Goal: Information Seeking & Learning: Learn about a topic

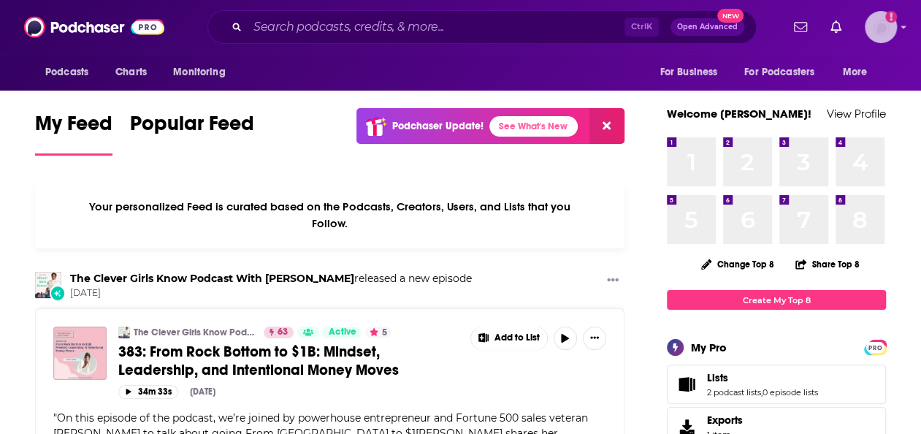
click at [906, 33] on div "Show profile menu" at bounding box center [903, 28] width 6 height 17
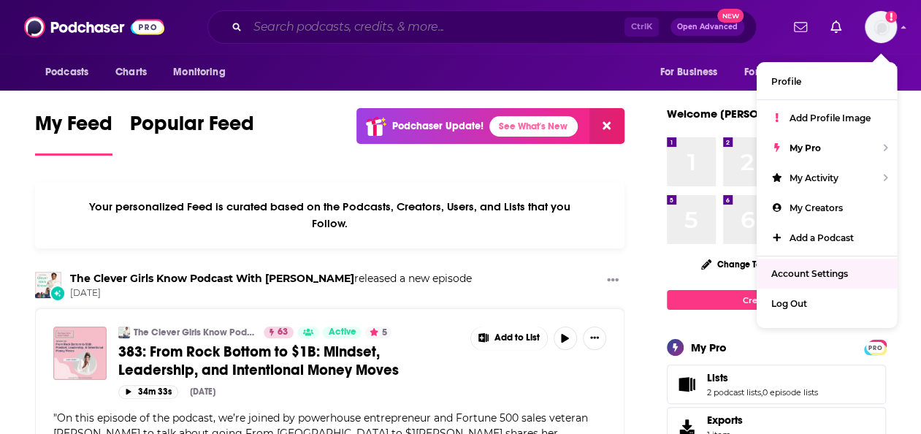
click at [486, 28] on input "Search podcasts, credits, & more..." at bounding box center [436, 26] width 377 height 23
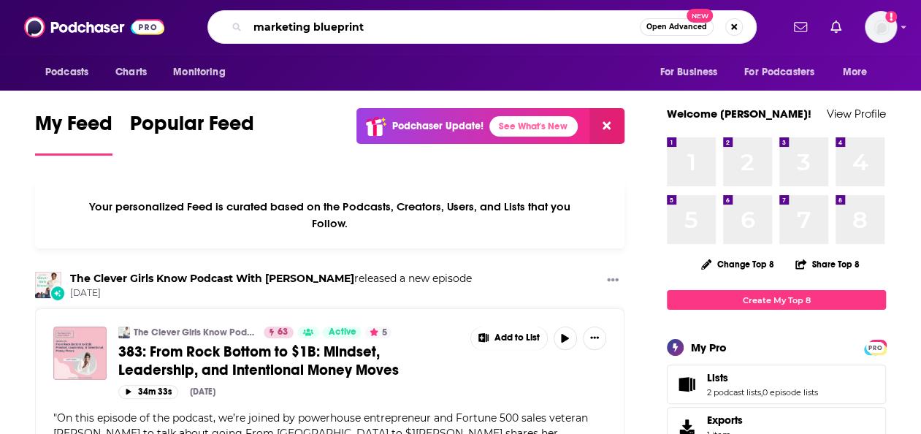
type input "marketing blueprint"
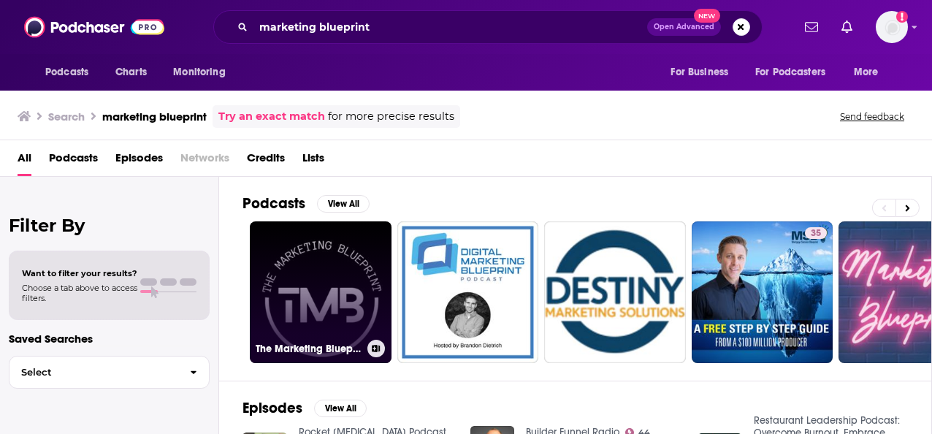
click at [311, 296] on link "The Marketing Blueprint" at bounding box center [321, 292] width 142 height 142
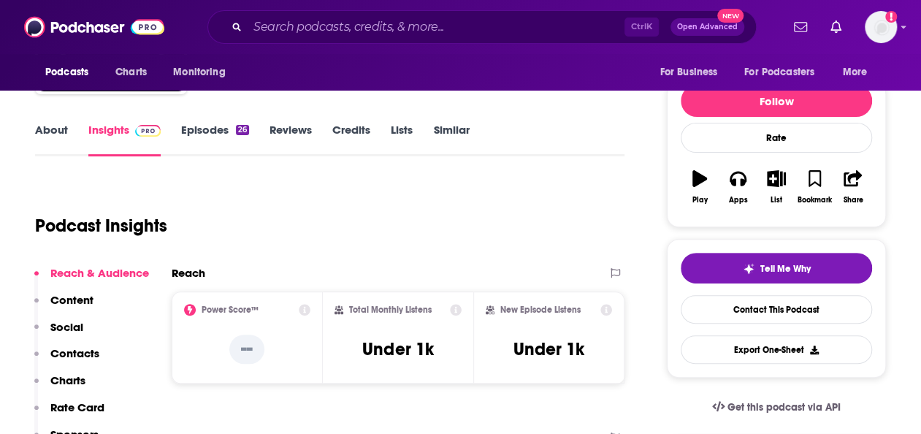
scroll to position [156, 0]
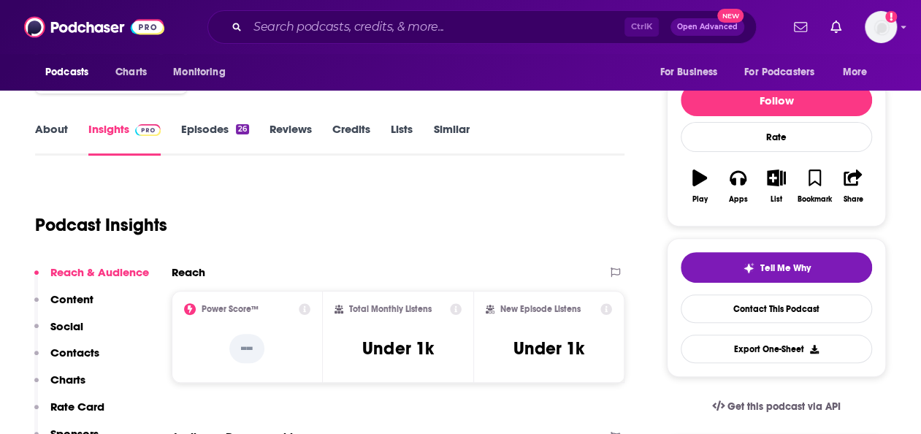
click at [205, 126] on link "Episodes 26" at bounding box center [215, 139] width 68 height 34
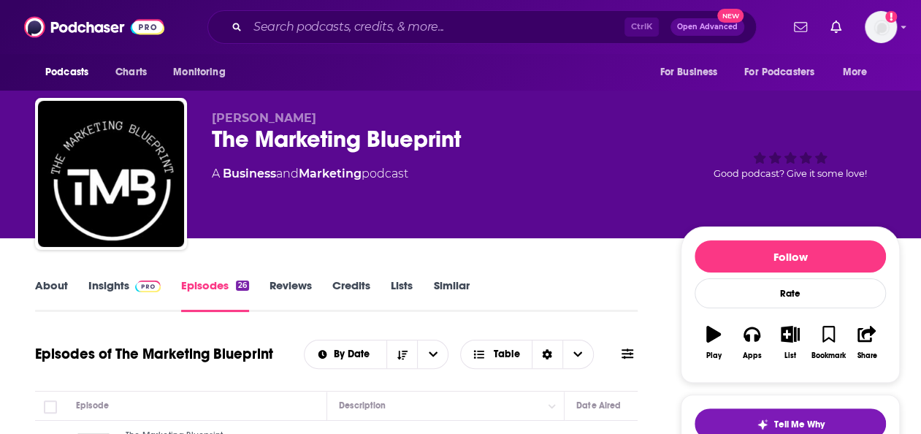
scroll to position [166, 0]
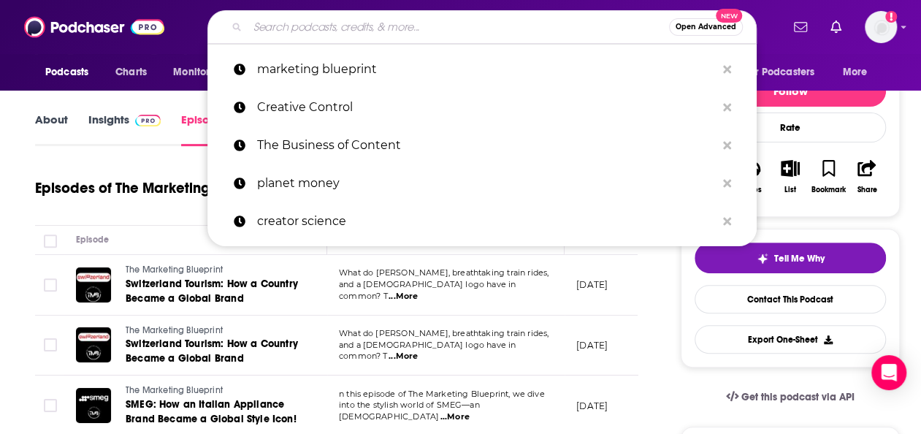
click at [422, 25] on input "Search podcasts, credits, & more..." at bounding box center [458, 26] width 421 height 23
paste input "Under the Influence"
type input "Under the Influence"
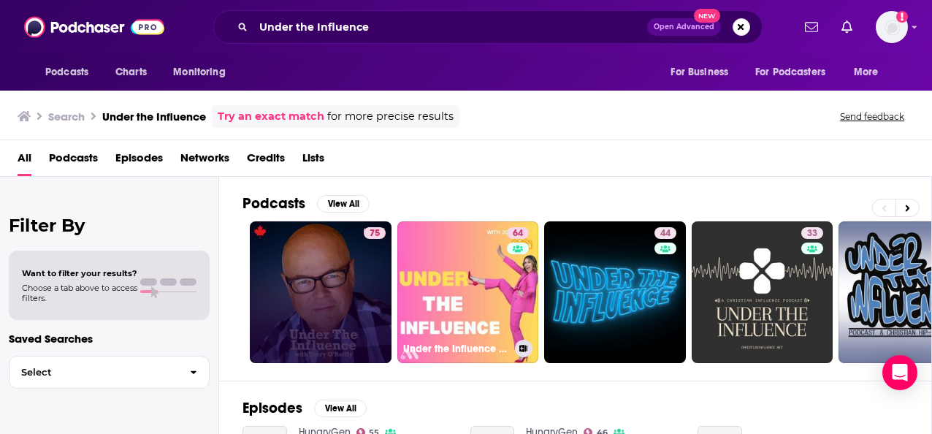
click at [361, 309] on link "75" at bounding box center [321, 292] width 142 height 142
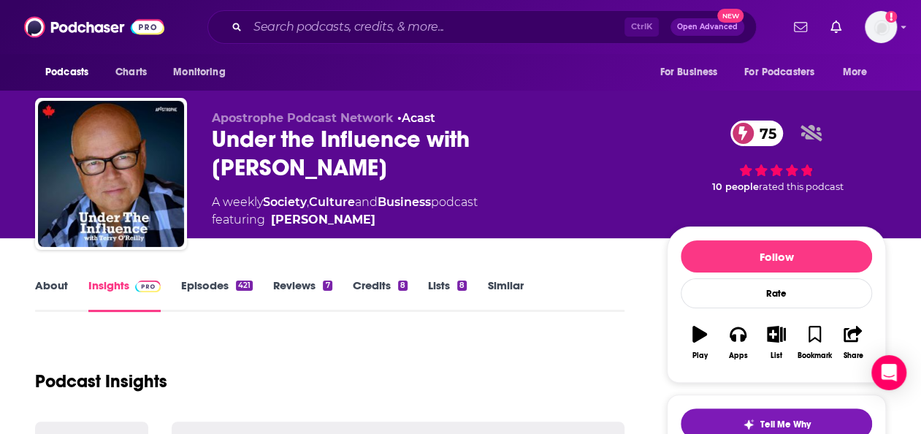
click at [233, 286] on link "Episodes 421" at bounding box center [217, 295] width 72 height 34
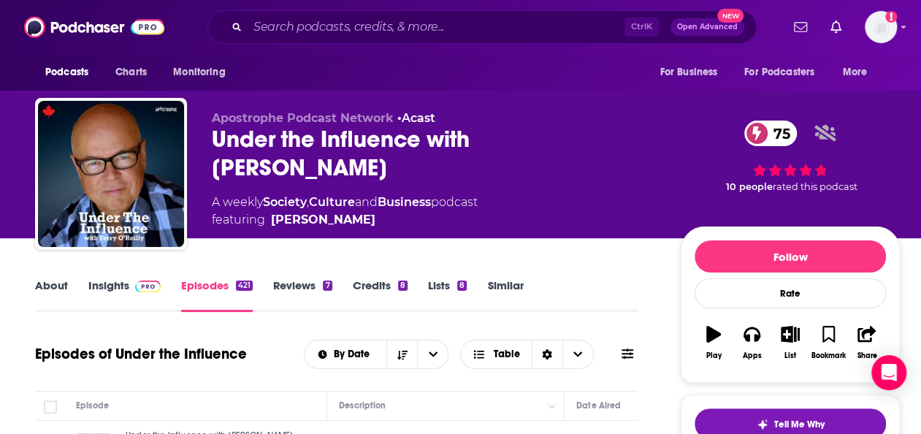
click at [54, 288] on link "About" at bounding box center [51, 295] width 33 height 34
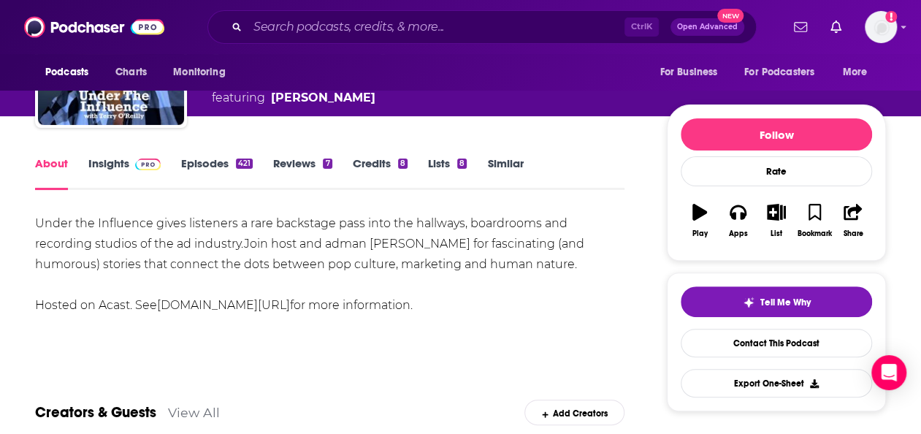
scroll to position [129, 0]
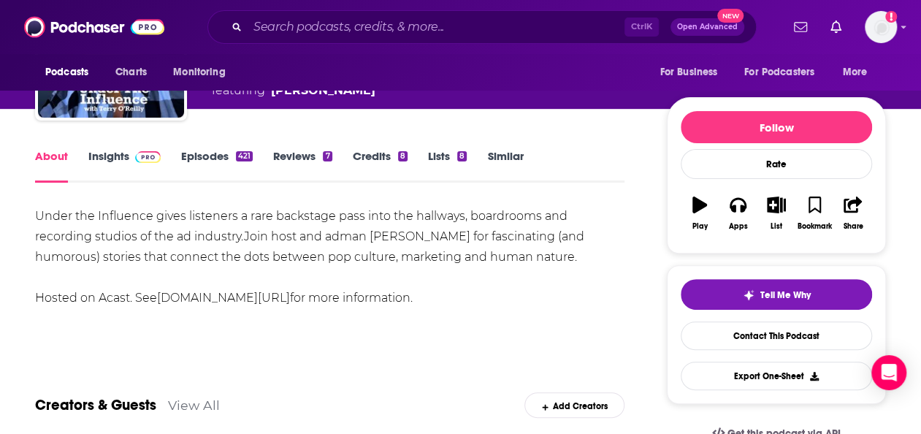
click at [93, 150] on link "Insights" at bounding box center [124, 166] width 72 height 34
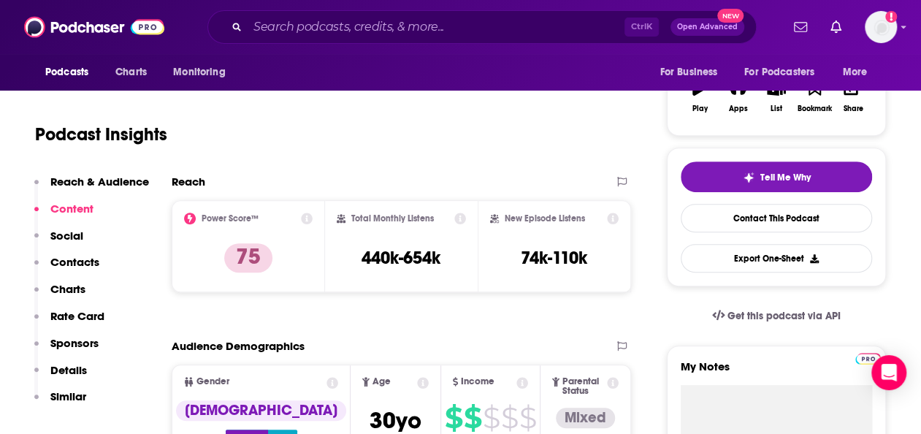
scroll to position [92, 0]
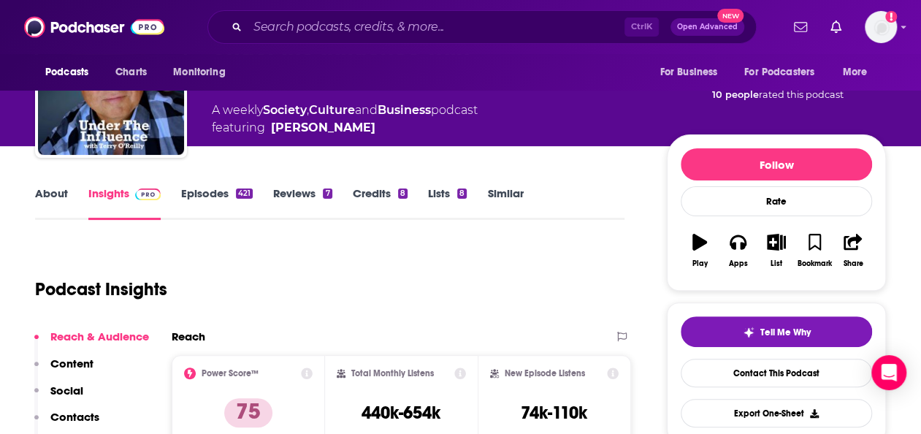
click at [219, 188] on link "Episodes 421" at bounding box center [217, 203] width 72 height 34
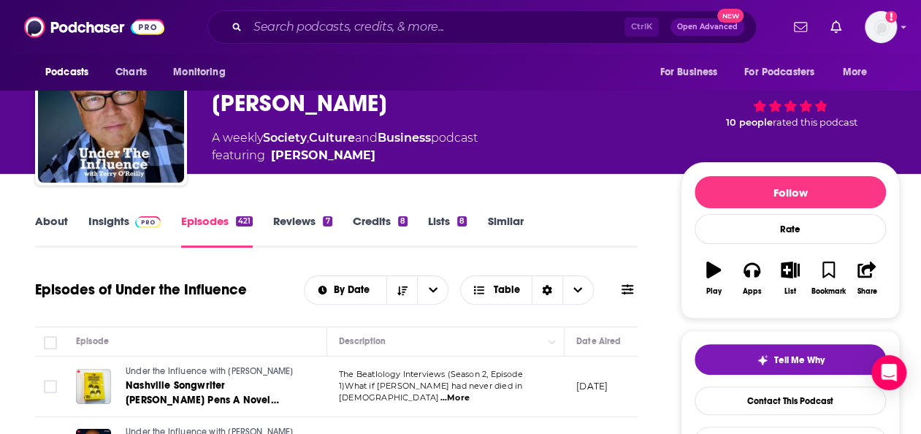
scroll to position [64, 0]
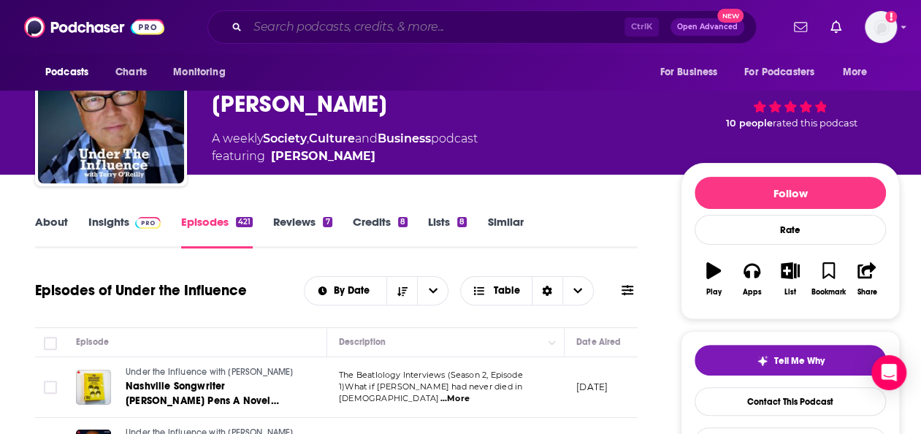
click at [346, 30] on input "Search podcasts, credits, & more..." at bounding box center [436, 26] width 377 height 23
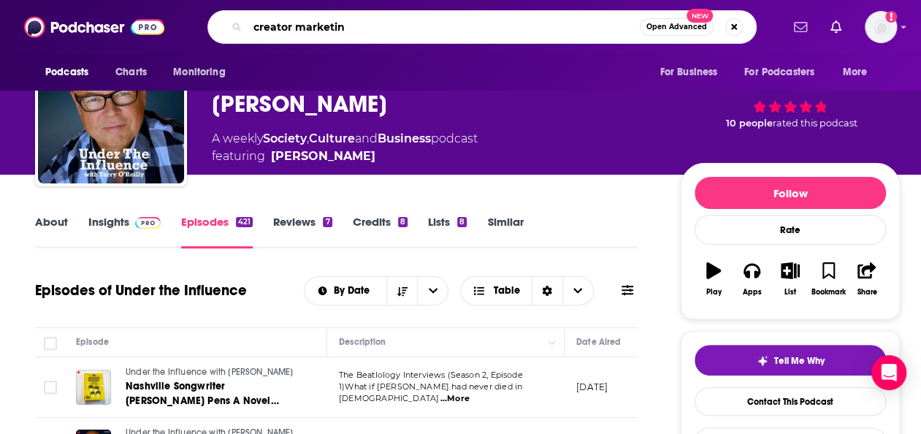
type input "creator marketing"
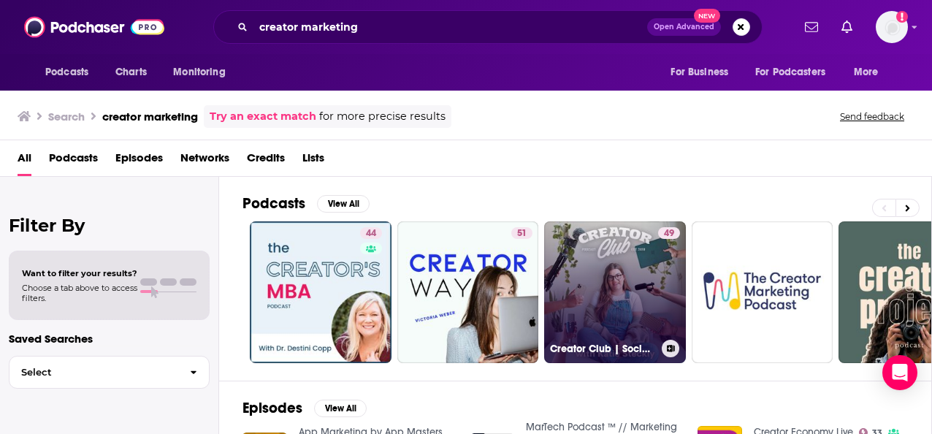
click at [605, 283] on link "49 Creator Club | Social Media Marketing & Content Creation" at bounding box center [615, 292] width 142 height 142
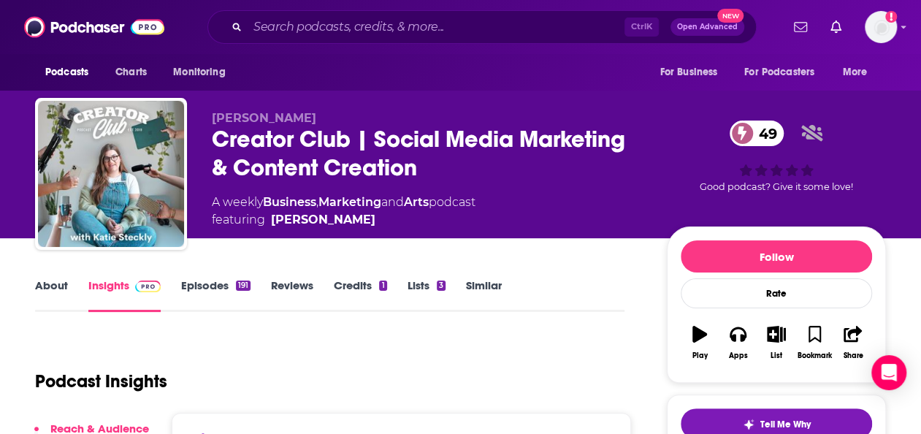
click at [210, 294] on link "Episodes 191" at bounding box center [215, 295] width 69 height 34
click at [380, 23] on input "Search podcasts, credits, & more..." at bounding box center [436, 26] width 377 height 23
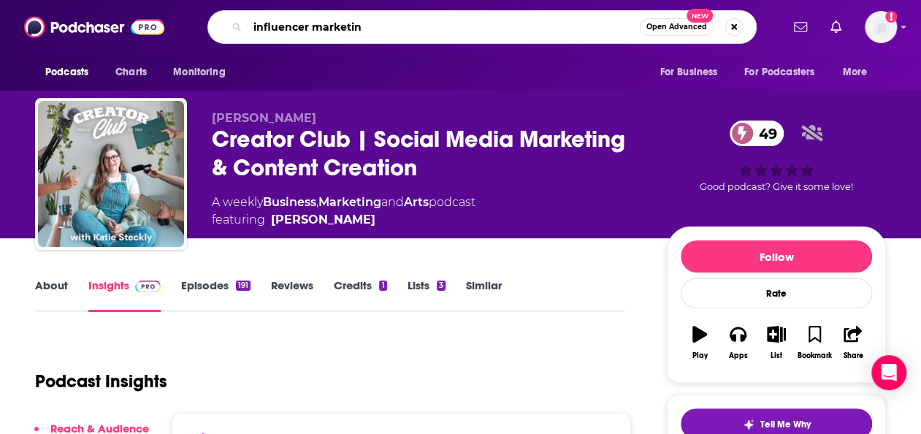
type input "influencer marketing"
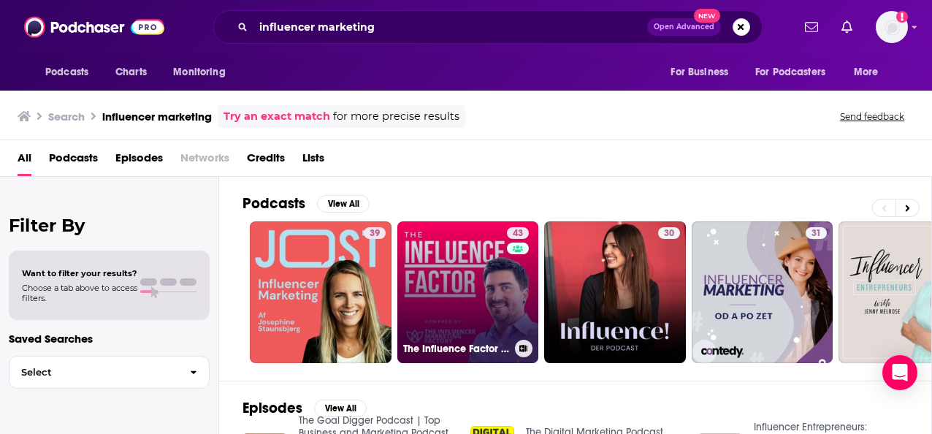
click at [474, 259] on link "43 The Influence Factor by The Influencer Marketing Factory" at bounding box center [468, 292] width 142 height 142
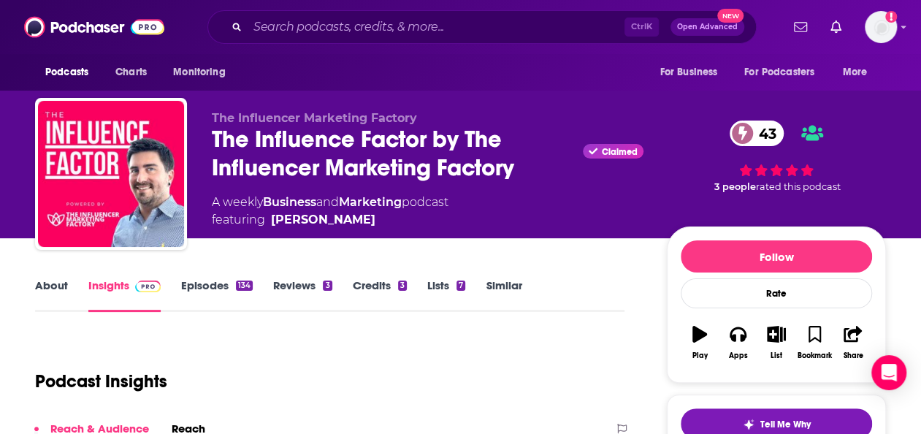
scroll to position [69, 0]
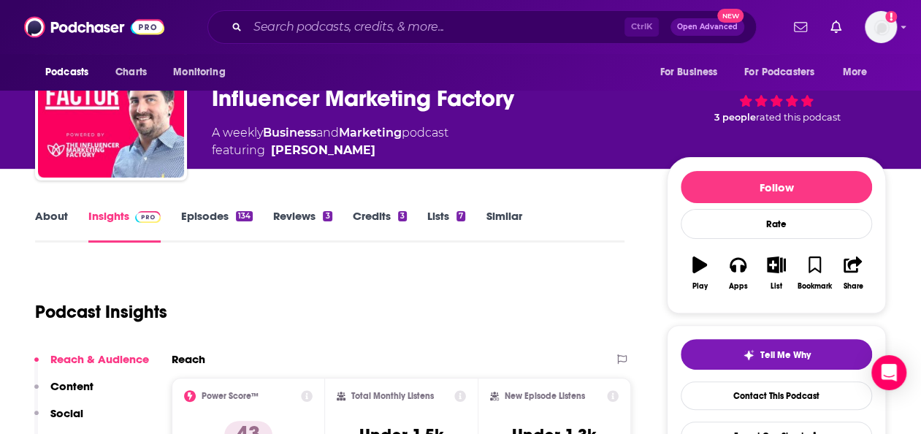
click at [200, 209] on link "Episodes 134" at bounding box center [217, 226] width 72 height 34
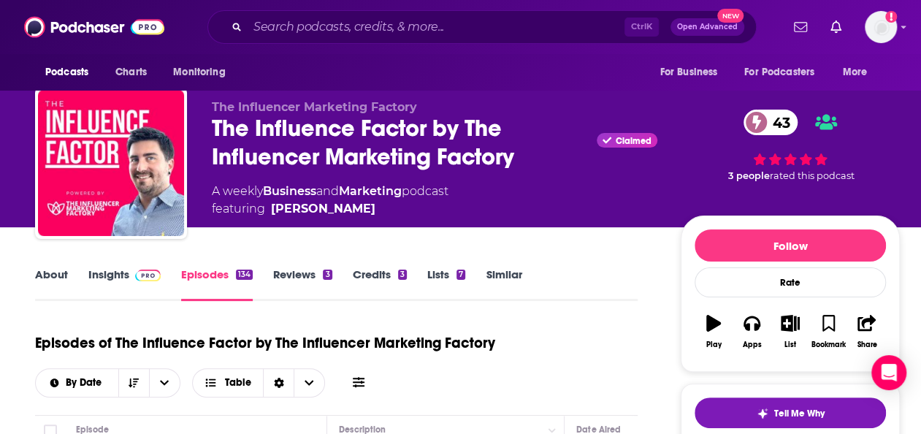
scroll to position [5, 0]
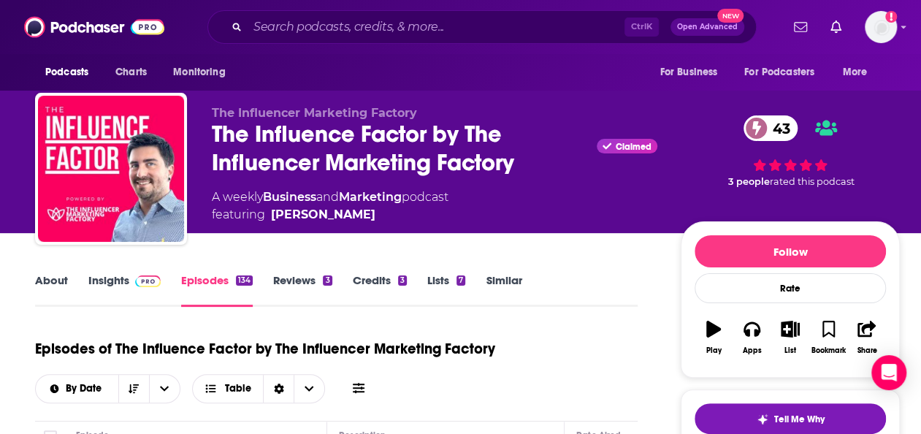
click at [297, 115] on span "The Influencer Marketing Factory" at bounding box center [314, 113] width 205 height 14
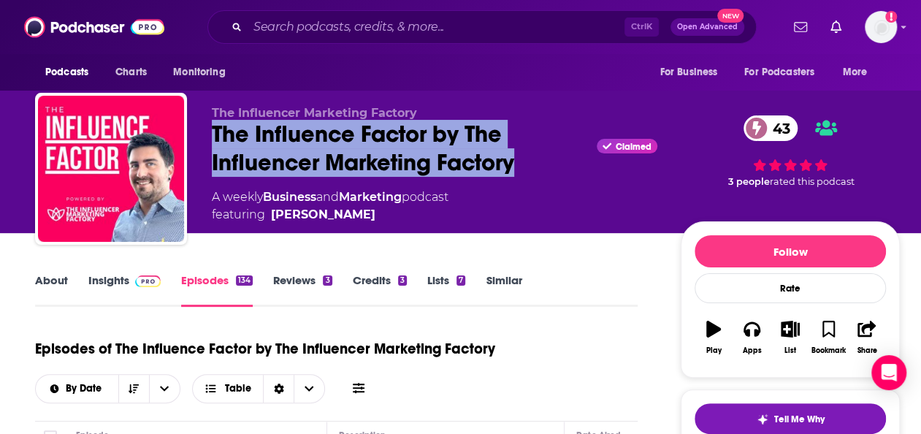
drag, startPoint x: 533, startPoint y: 159, endPoint x: 213, endPoint y: 132, distance: 321.7
click at [213, 132] on div "The Influence Factor by The Influencer Marketing Factory Claimed 43" at bounding box center [434, 148] width 445 height 57
copy h2 "The Influence Factor by The Influencer Marketing Factory"
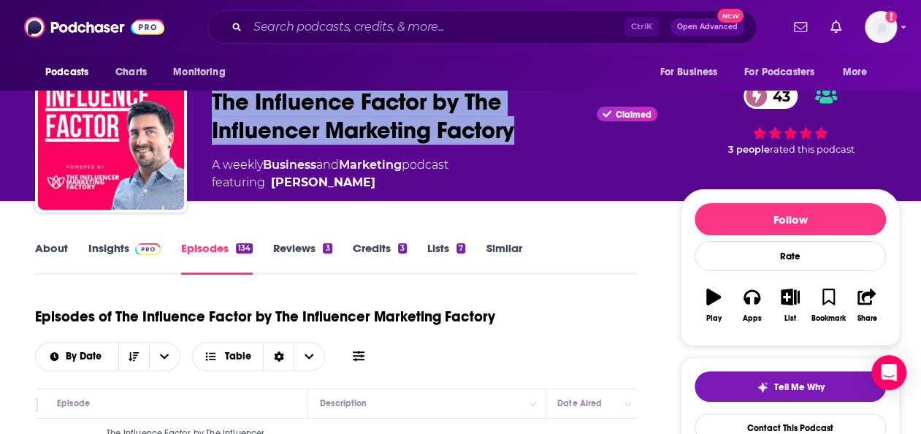
scroll to position [37, 0]
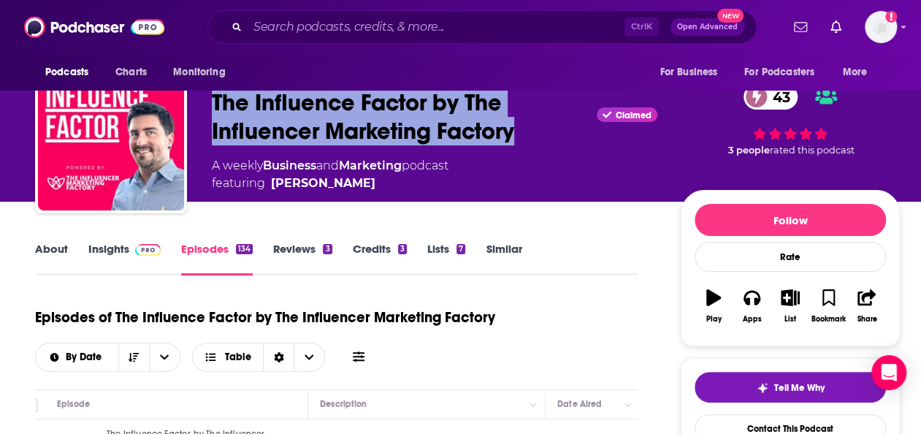
click at [123, 247] on link "Insights" at bounding box center [124, 259] width 72 height 34
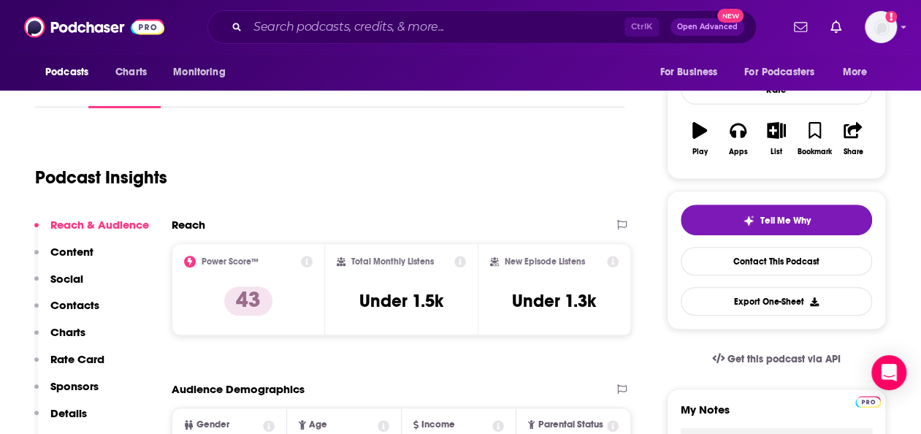
scroll to position [204, 0]
